Goal: Go to known website: Access a specific website the user already knows

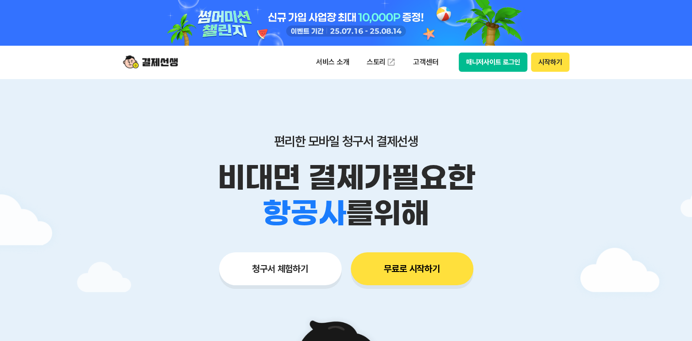
click at [493, 60] on button "매니저사이트 로그인" at bounding box center [493, 62] width 69 height 19
click at [477, 60] on button "매니저사이트 로그인" at bounding box center [493, 62] width 69 height 19
